Goal: Find contact information: Find contact information

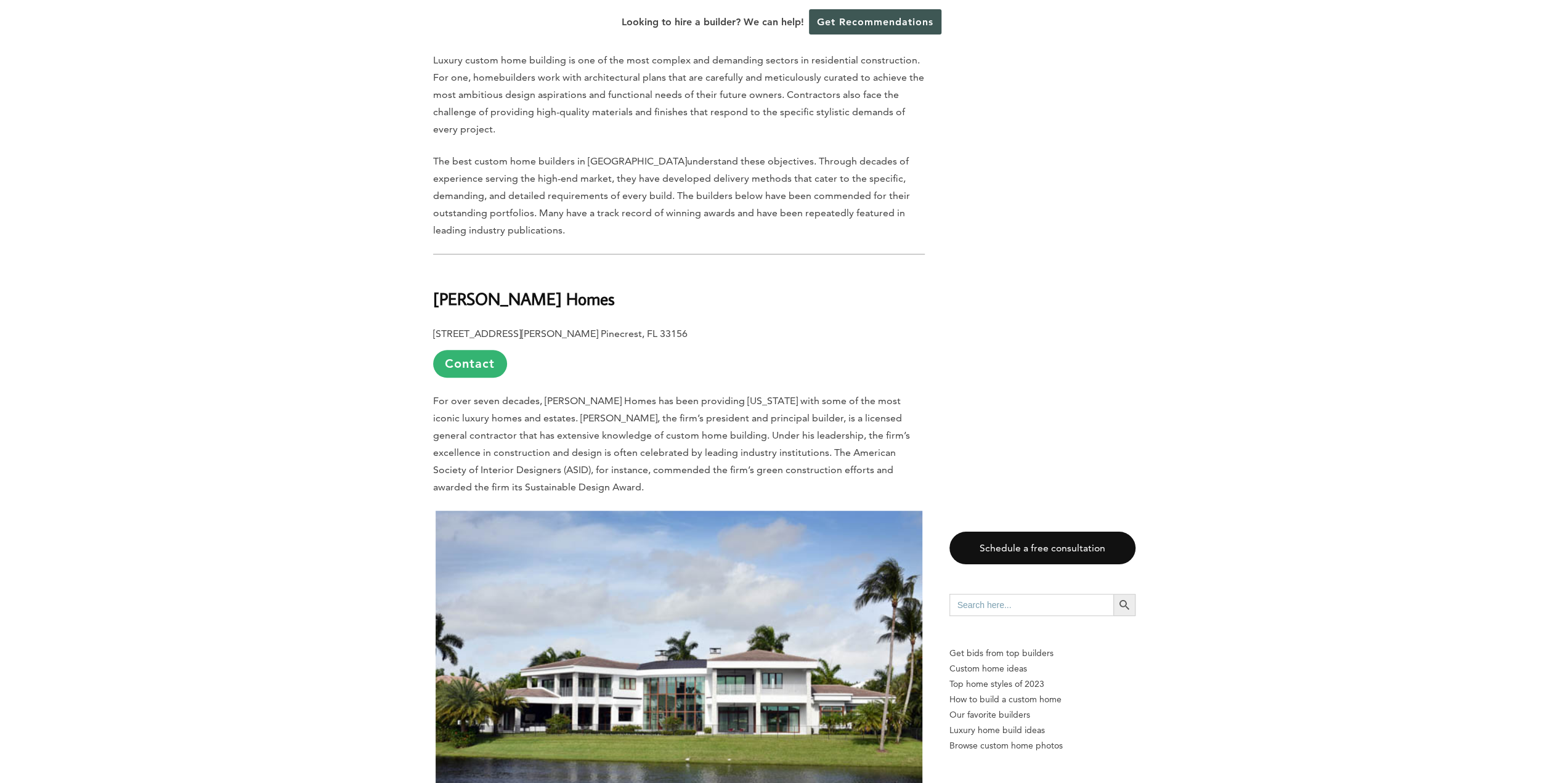
scroll to position [801, 0]
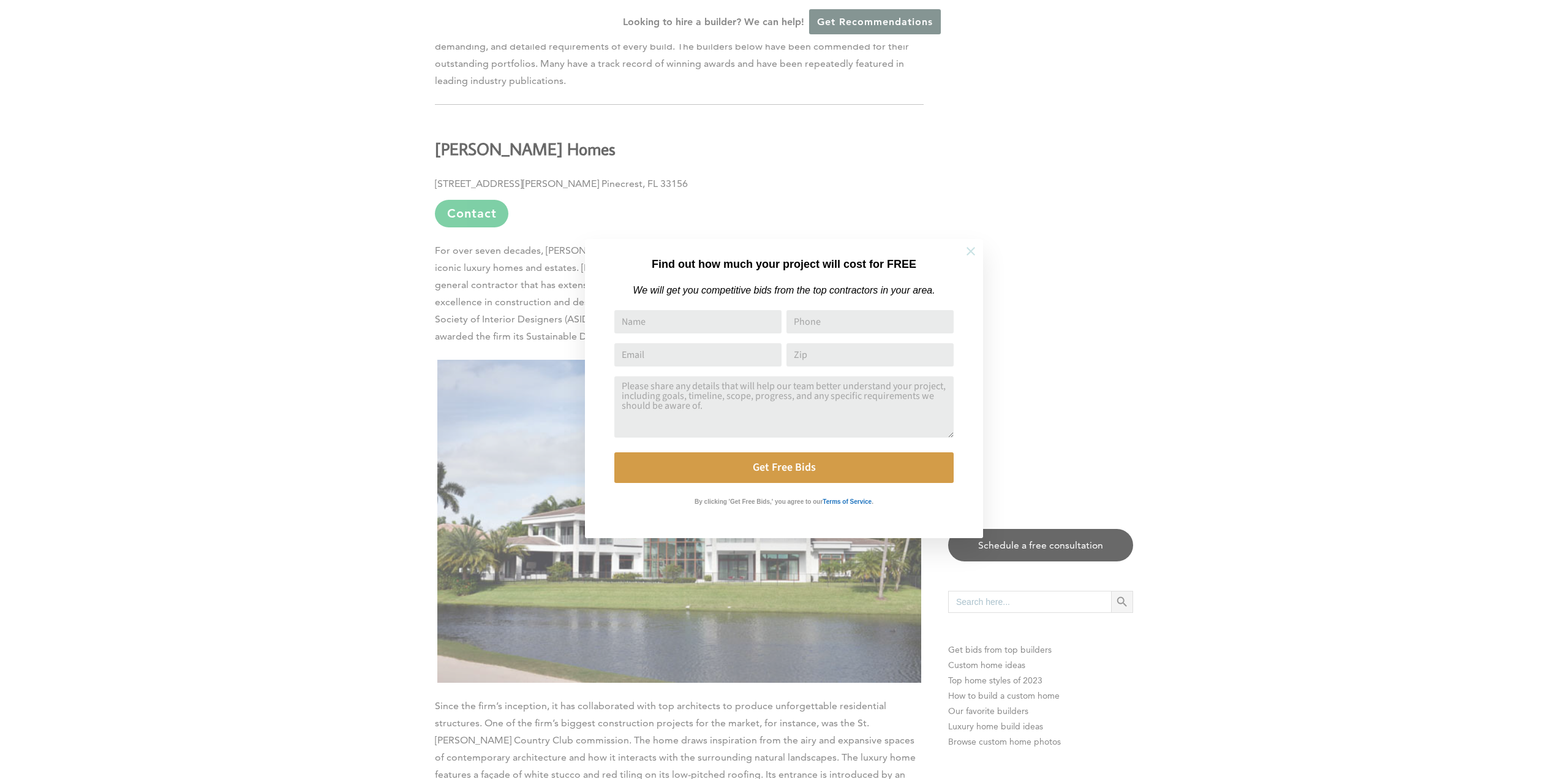
click at [978, 249] on button at bounding box center [970, 251] width 43 height 43
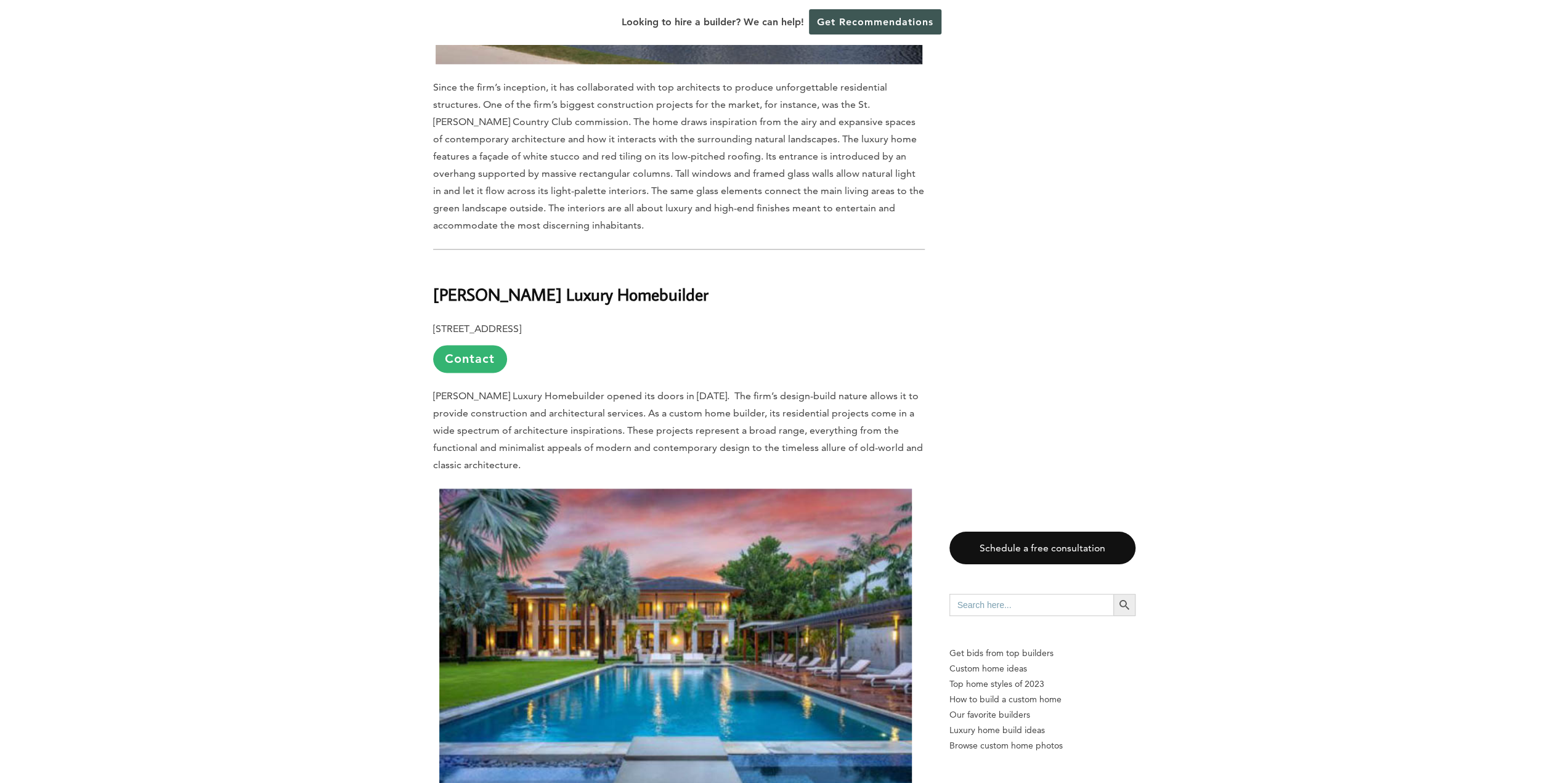
scroll to position [1478, 0]
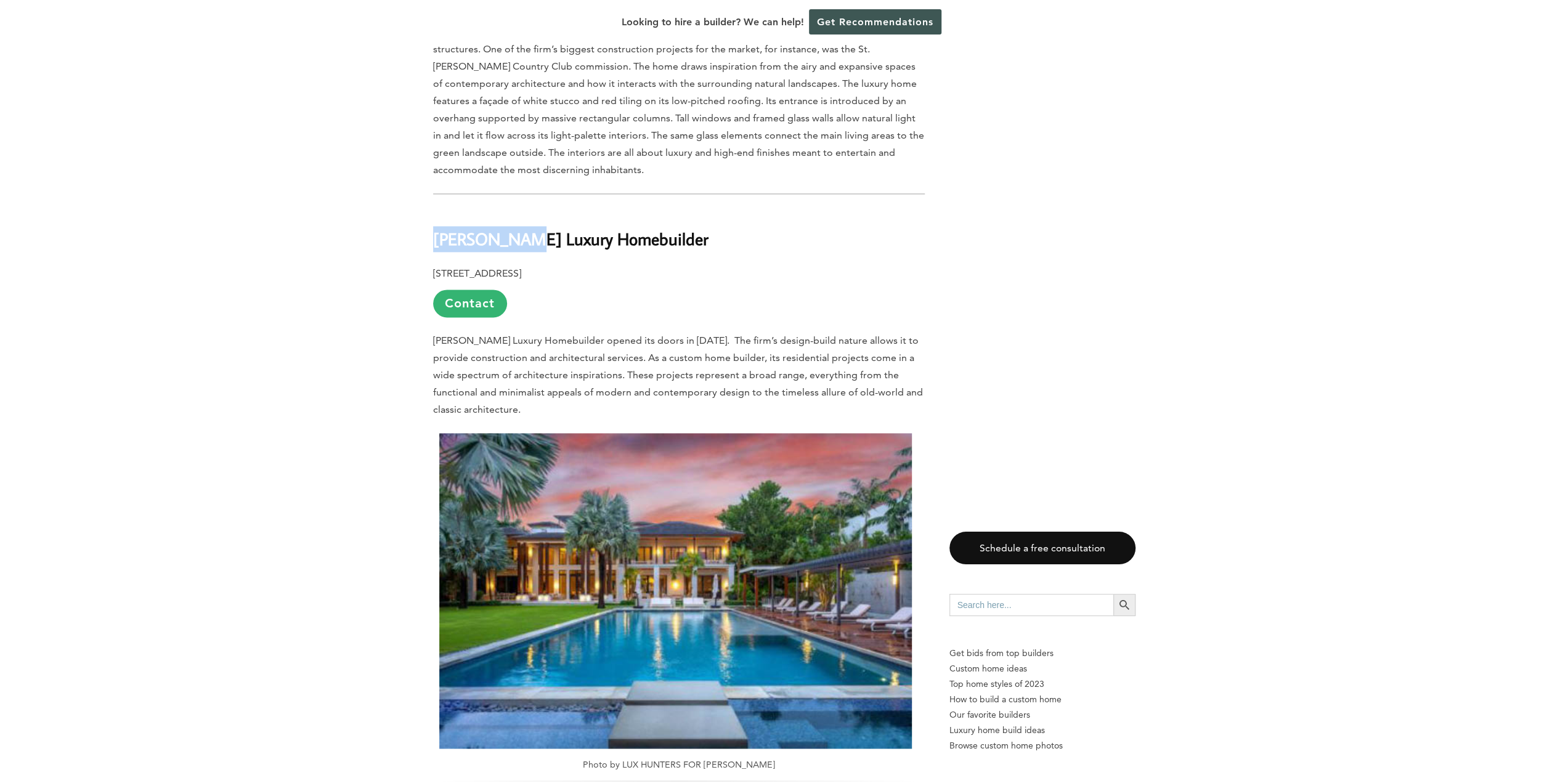
drag, startPoint x: 435, startPoint y: 210, endPoint x: 510, endPoint y: 212, distance: 75.0
click at [510, 228] on b "[PERSON_NAME] Luxury Homebuilder" at bounding box center [571, 238] width 275 height 22
copy b "[PERSON_NAME]"
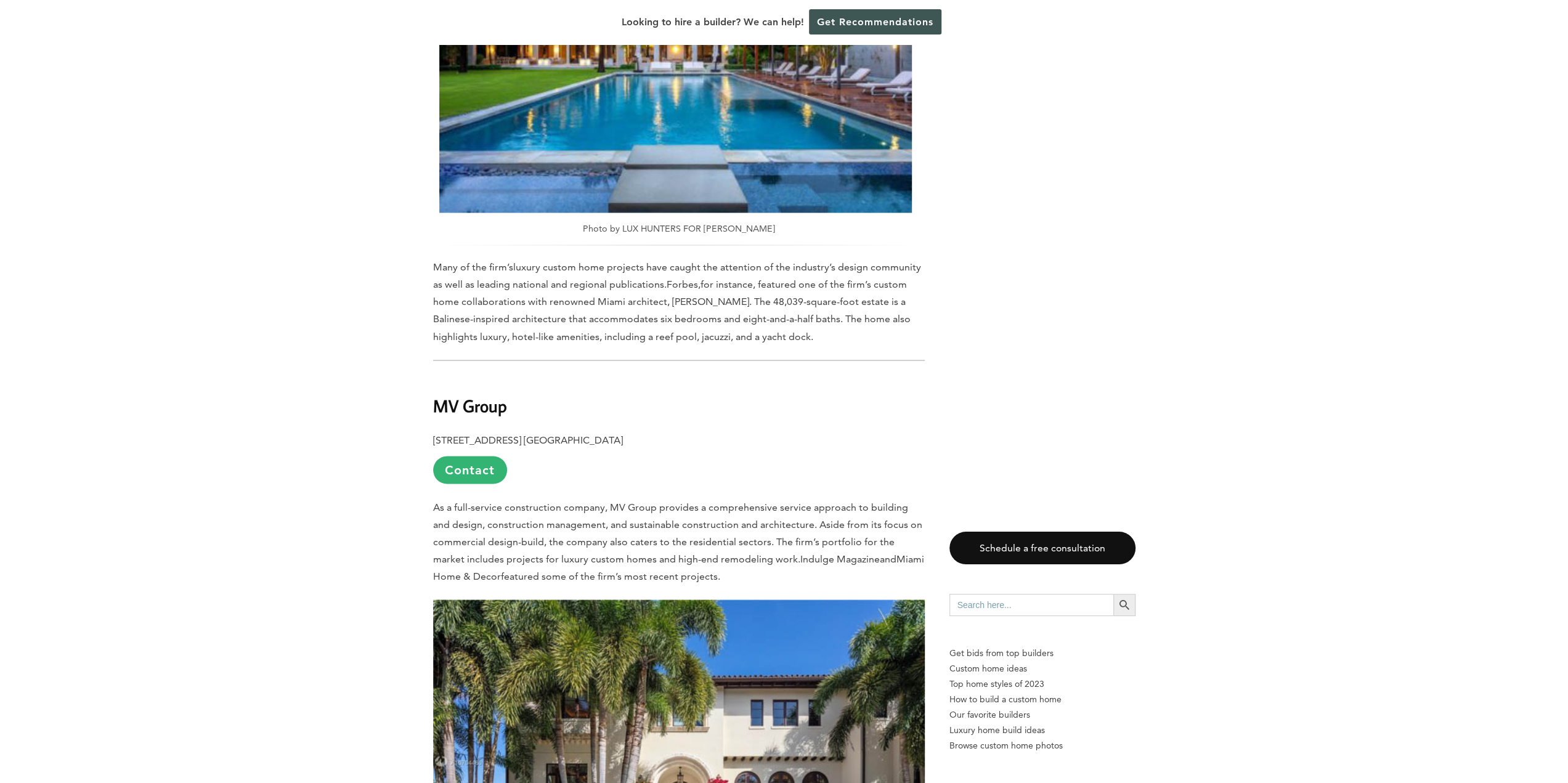
scroll to position [2094, 0]
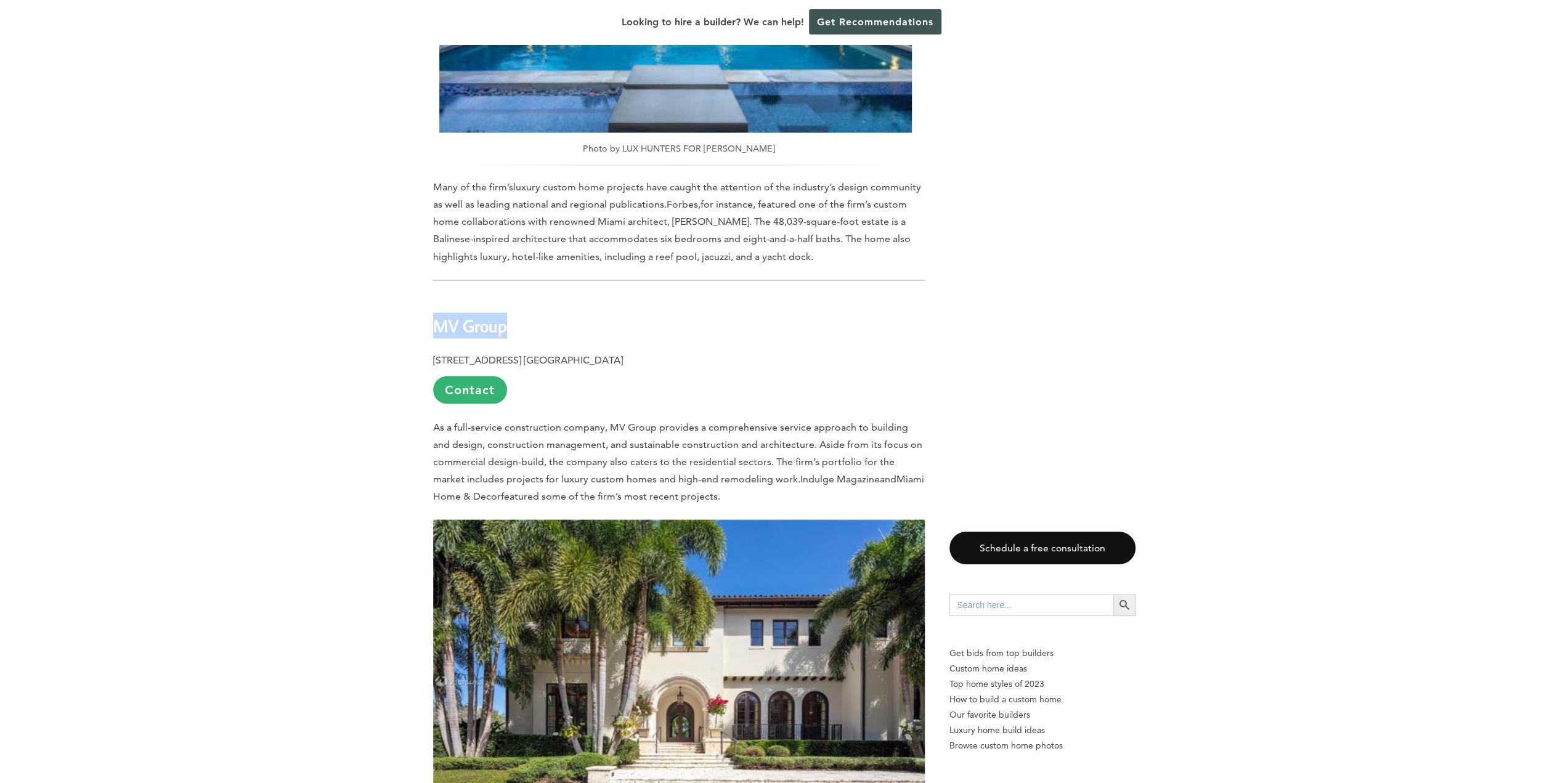
drag, startPoint x: 429, startPoint y: 293, endPoint x: 501, endPoint y: 294, distance: 72.0
copy b "MV Group"
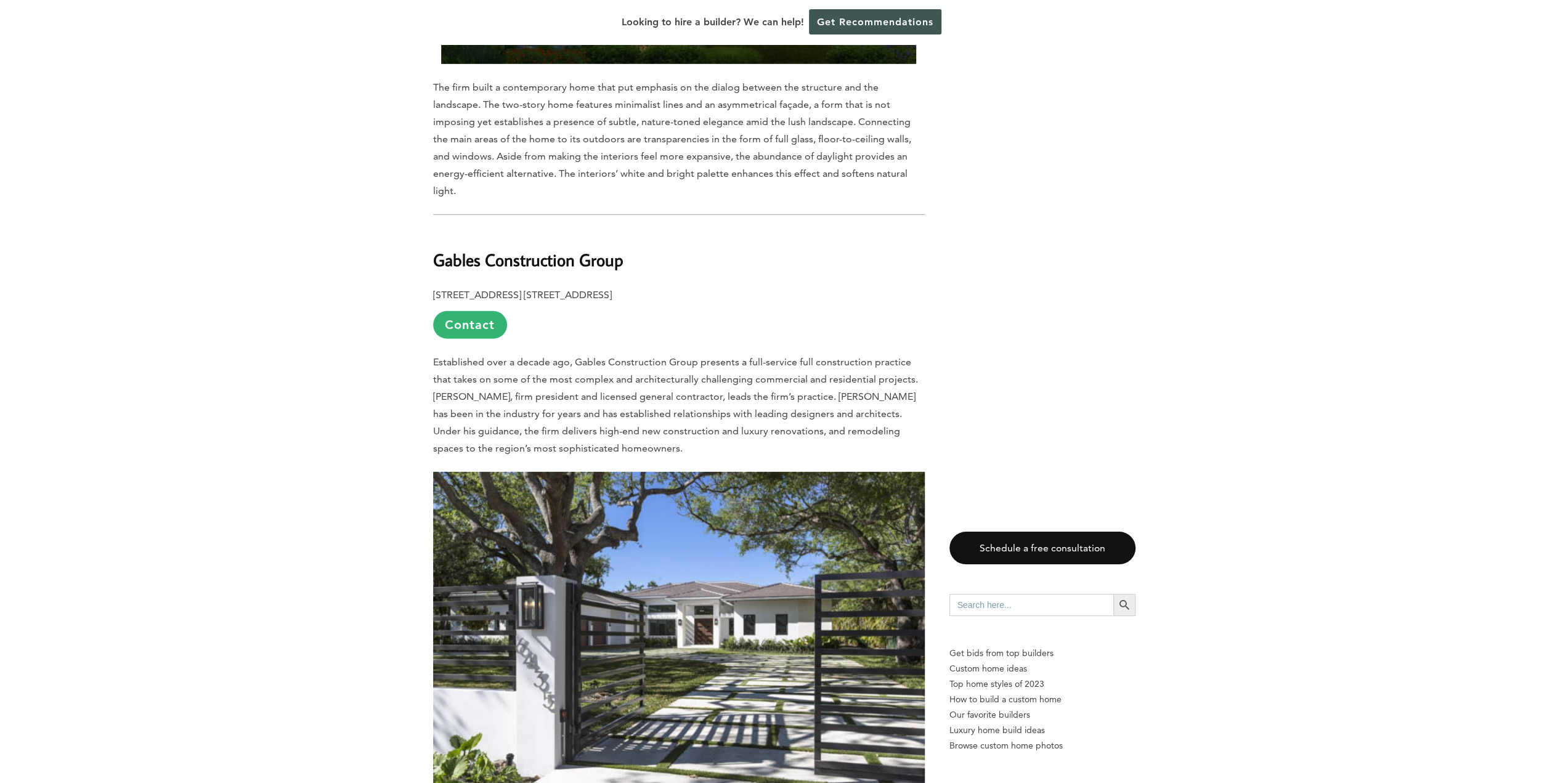
scroll to position [3510, 0]
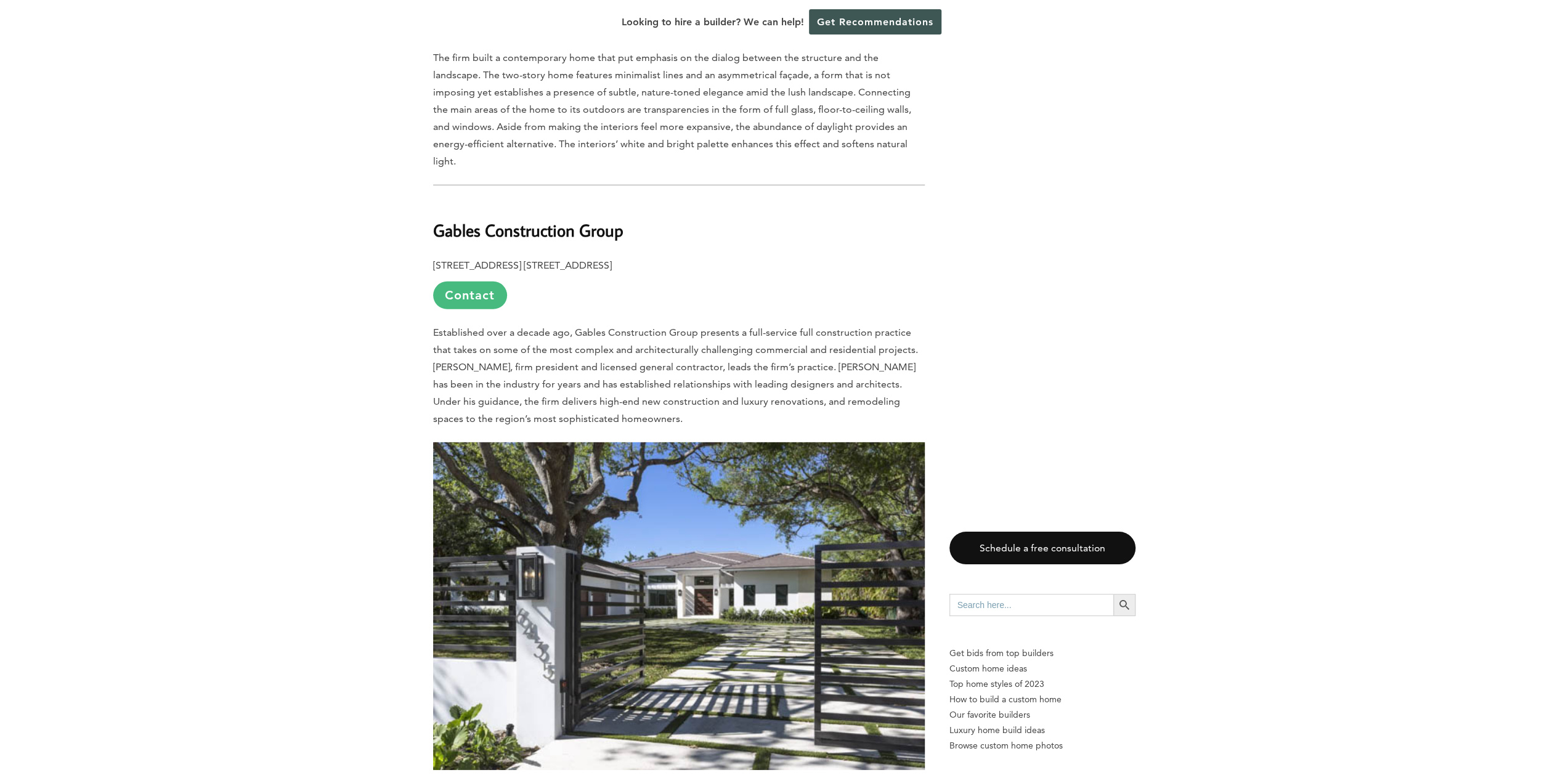
click at [489, 281] on link "Contact" at bounding box center [470, 295] width 74 height 28
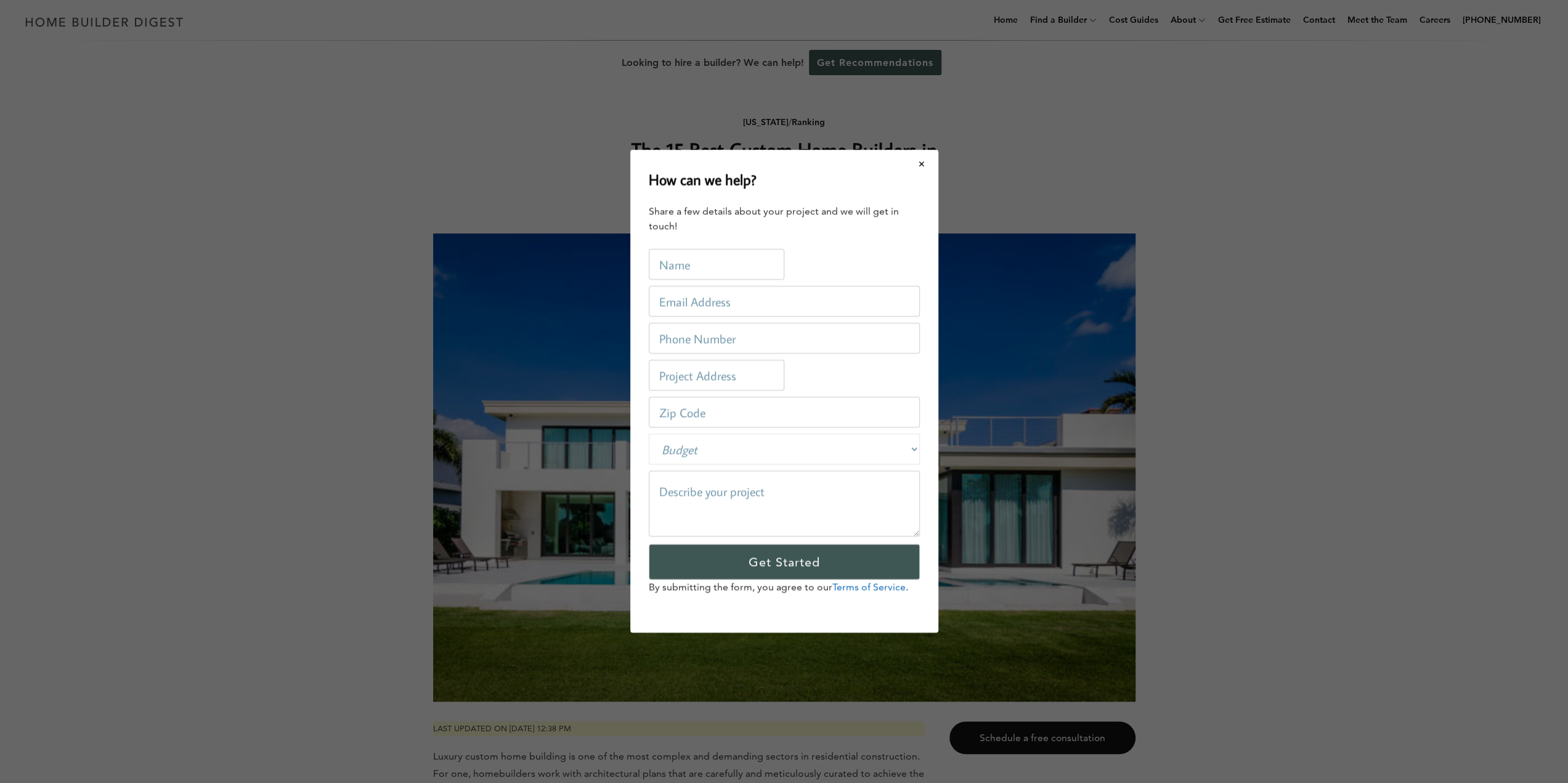
scroll to position [0, 0]
click at [926, 165] on button "Close modal" at bounding box center [926, 163] width 32 height 26
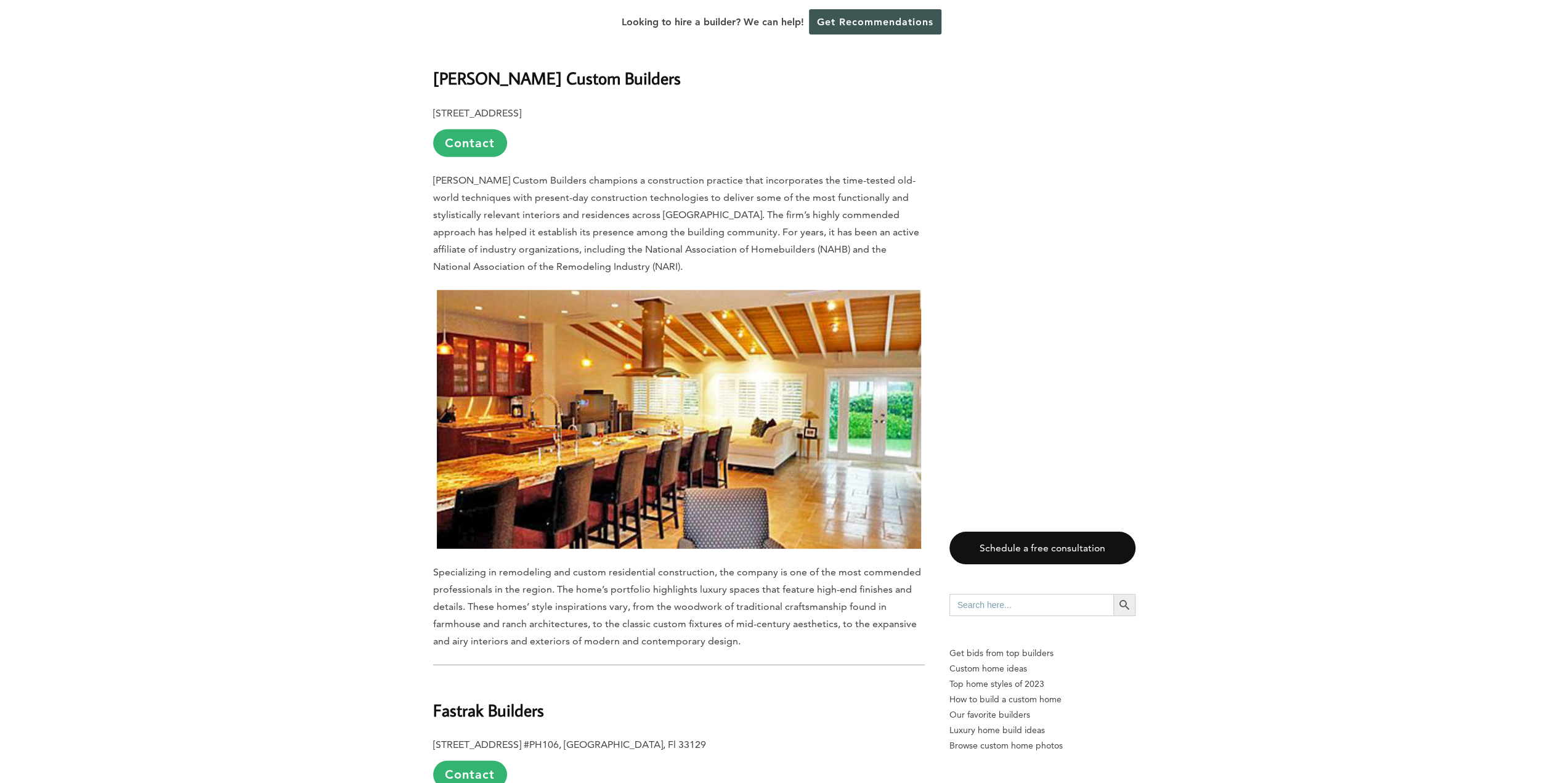
scroll to position [7759, 0]
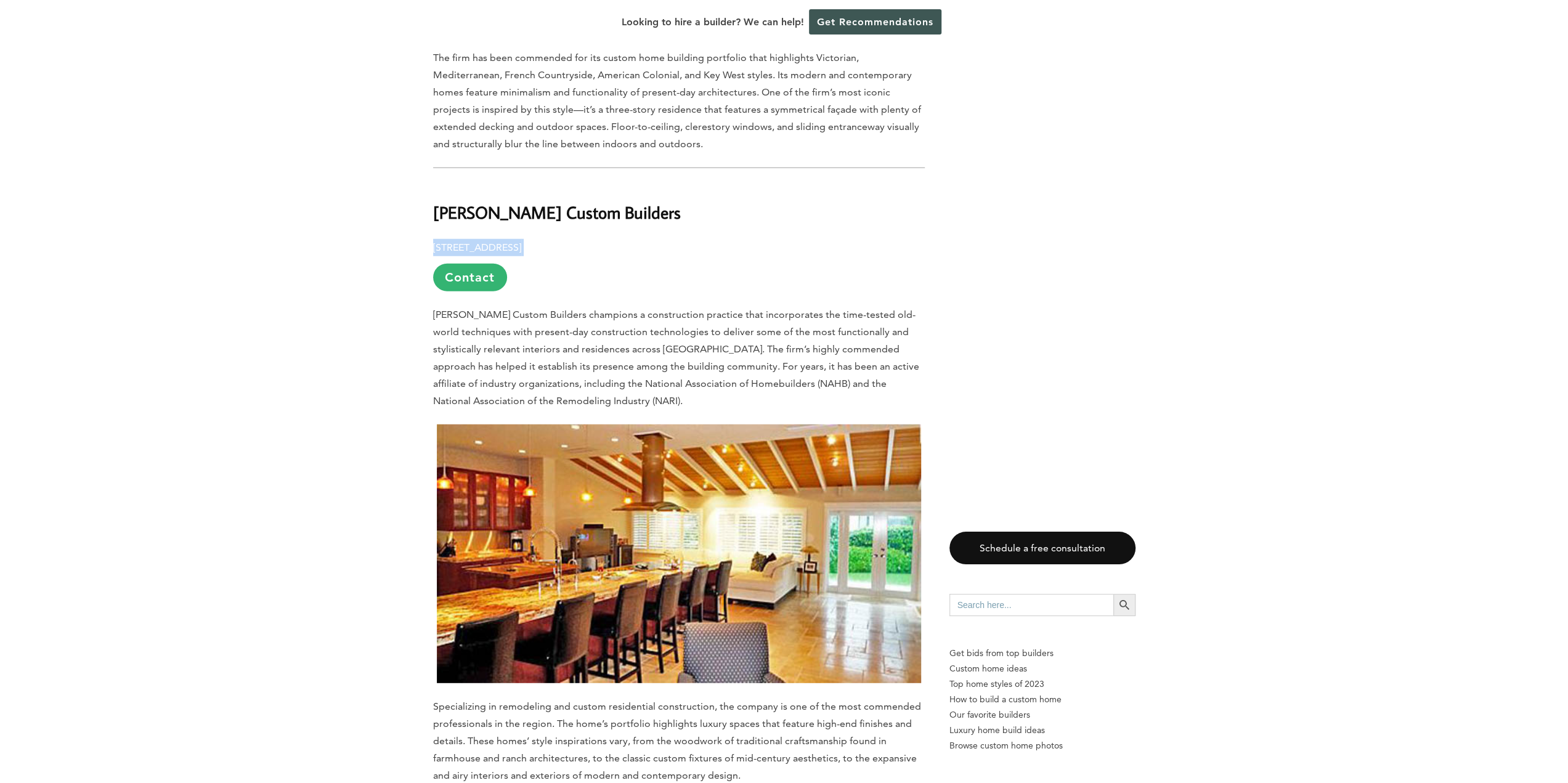
drag, startPoint x: 434, startPoint y: 163, endPoint x: 615, endPoint y: 164, distance: 181.0
click at [615, 239] on p "[STREET_ADDRESS] Contact" at bounding box center [679, 265] width 491 height 52
copy p "[STREET_ADDRESS]"
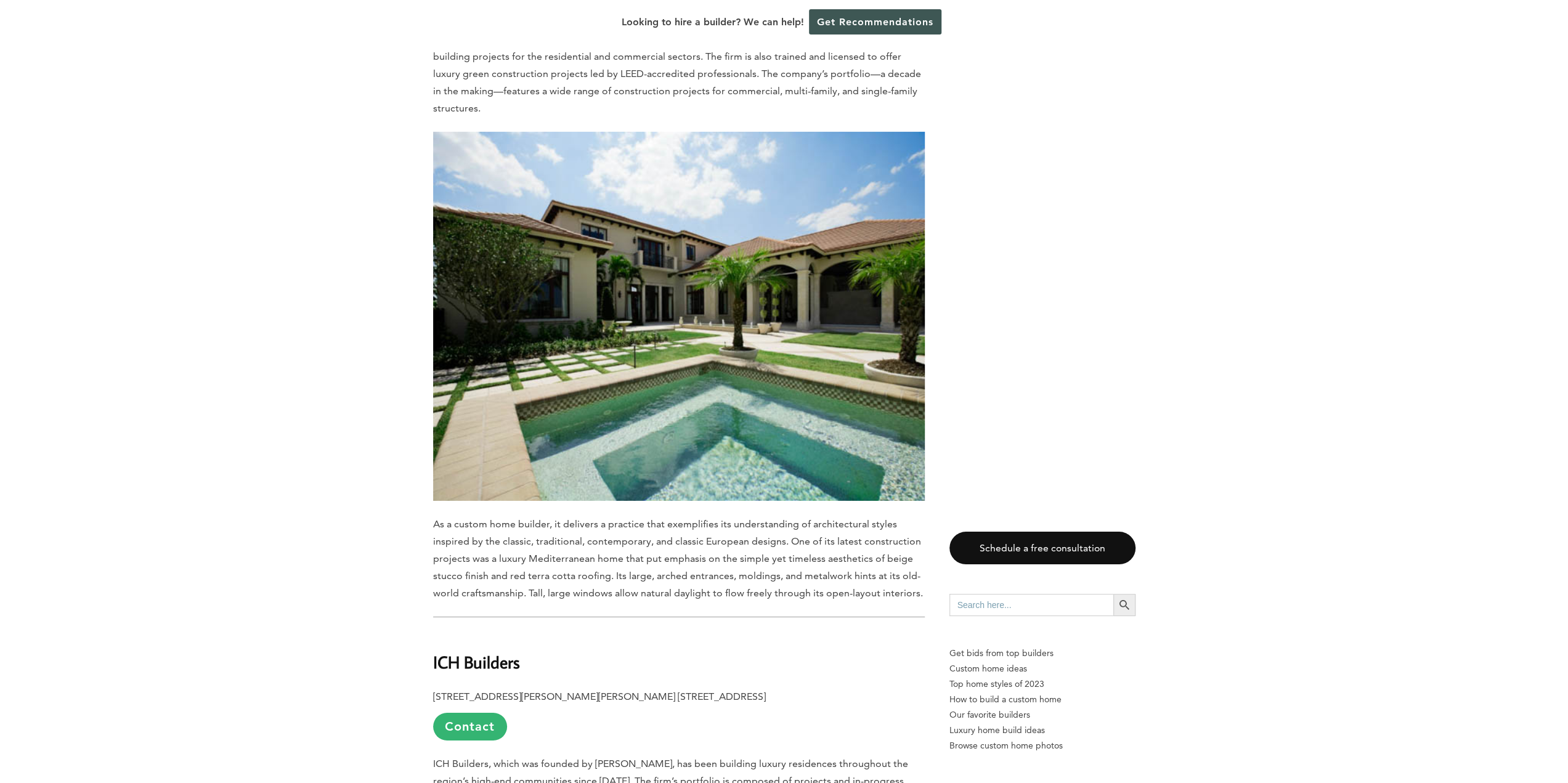
scroll to position [8682, 0]
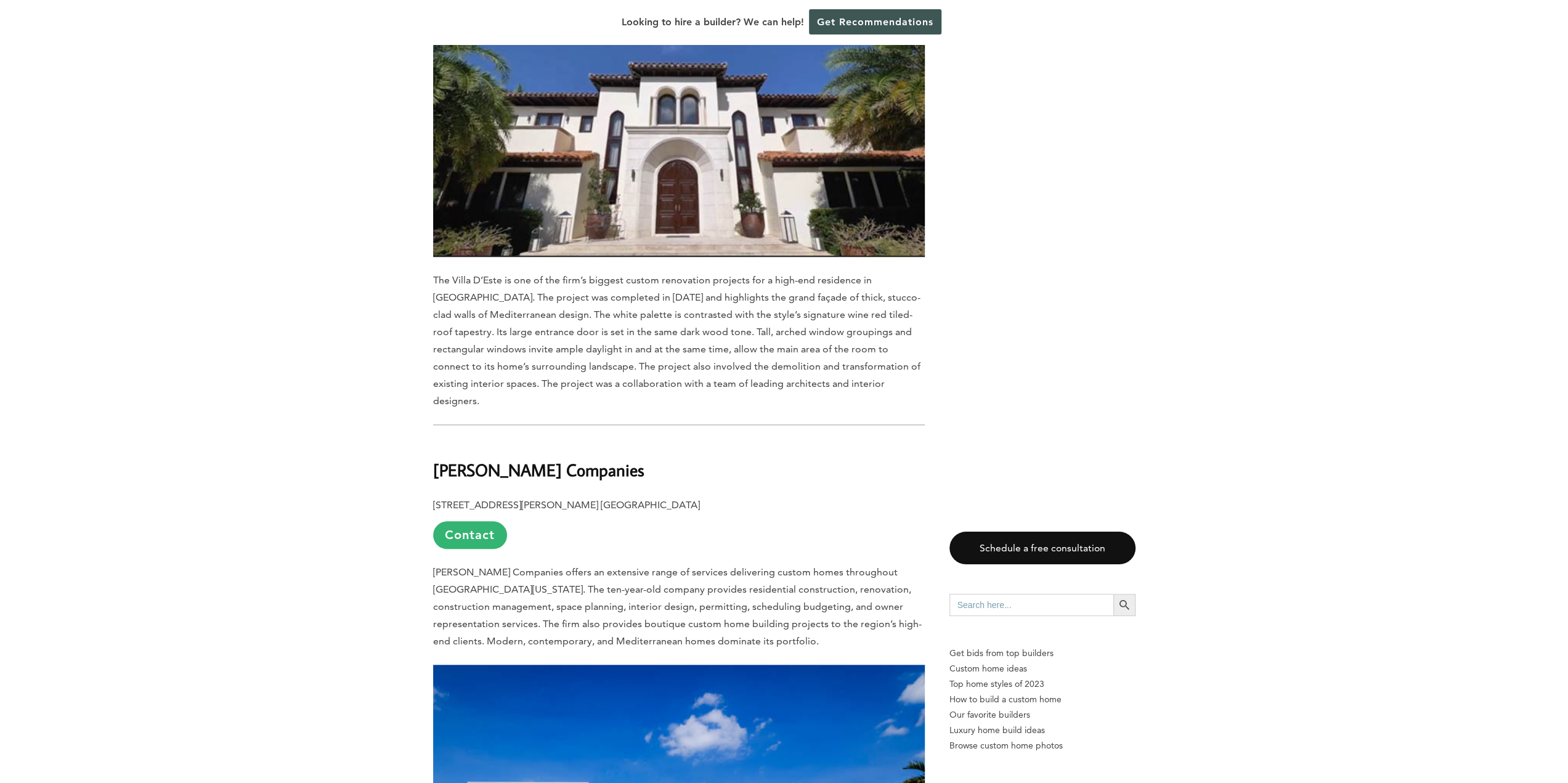
scroll to position [10284, 0]
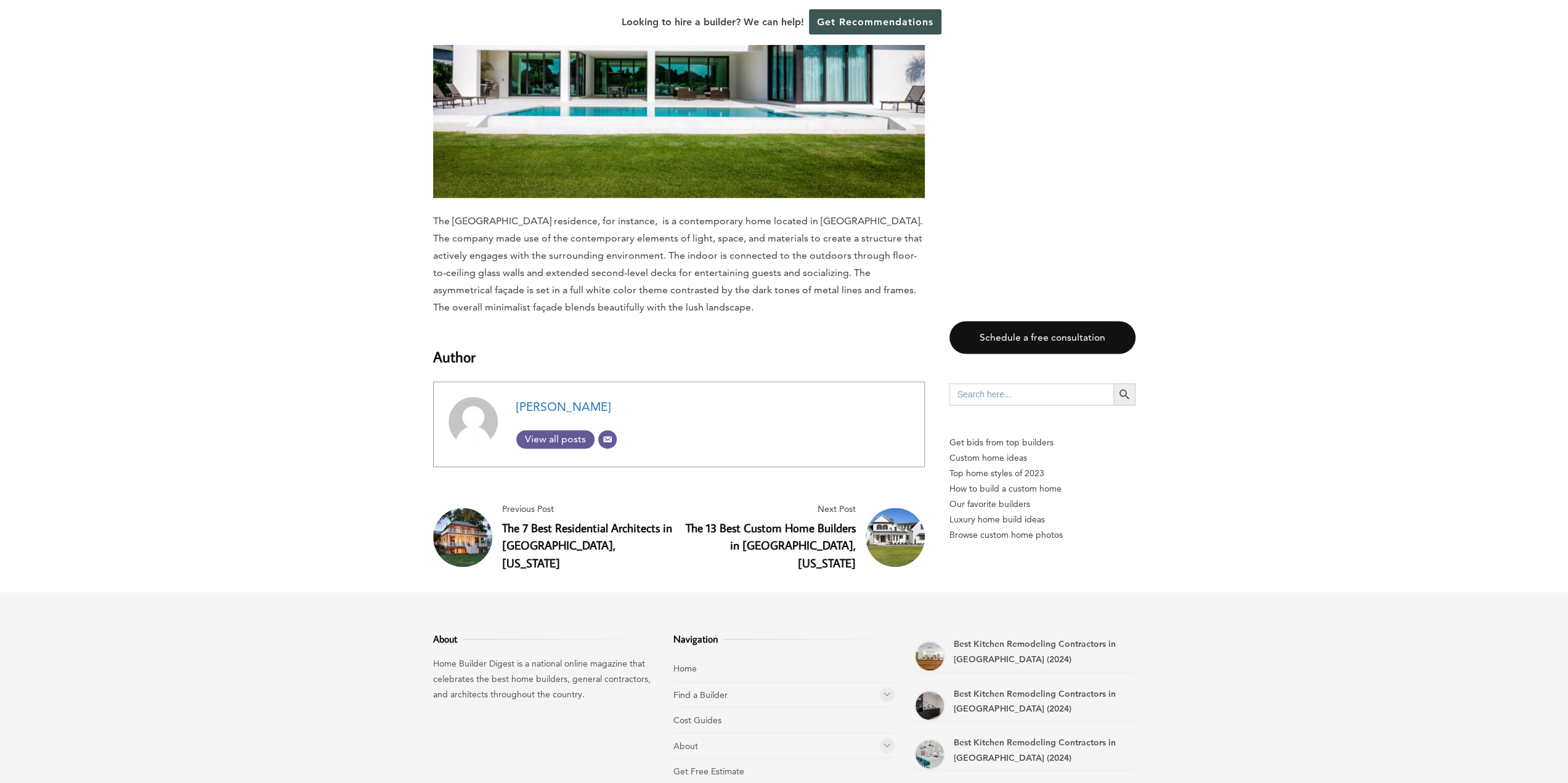
scroll to position [11084, 0]
